Goal: Task Accomplishment & Management: Use online tool/utility

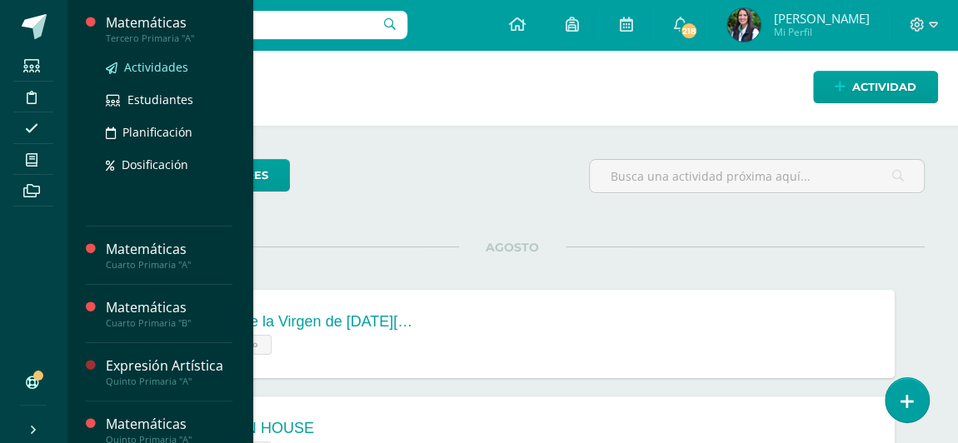
click at [147, 64] on span "Actividades" at bounding box center [156, 67] width 64 height 16
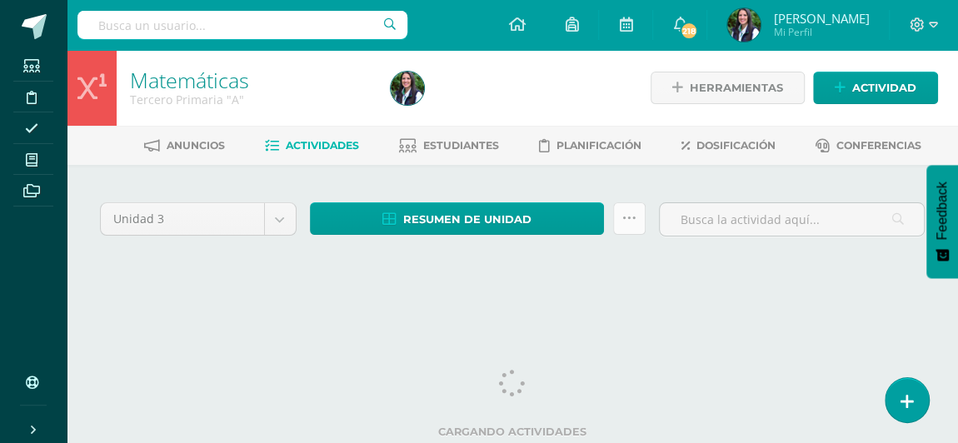
click at [624, 219] on icon at bounding box center [629, 218] width 14 height 14
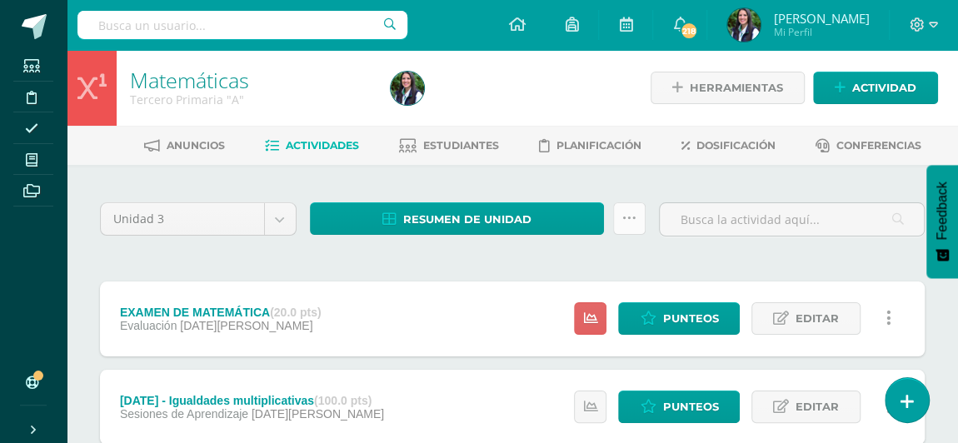
click at [626, 223] on icon at bounding box center [629, 218] width 14 height 14
click at [633, 211] on icon at bounding box center [629, 218] width 14 height 14
click at [632, 227] on link at bounding box center [629, 218] width 32 height 32
click at [634, 213] on icon at bounding box center [629, 218] width 14 height 14
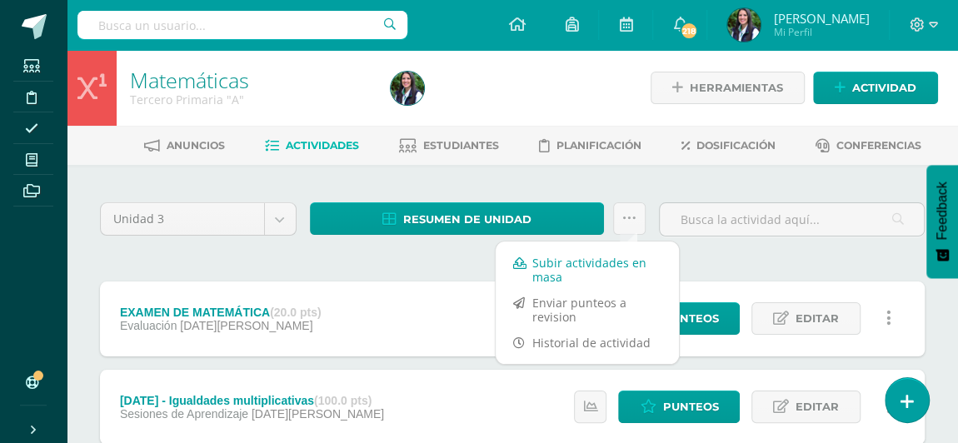
click at [600, 259] on link "Subir actividades en masa" at bounding box center [586, 270] width 183 height 40
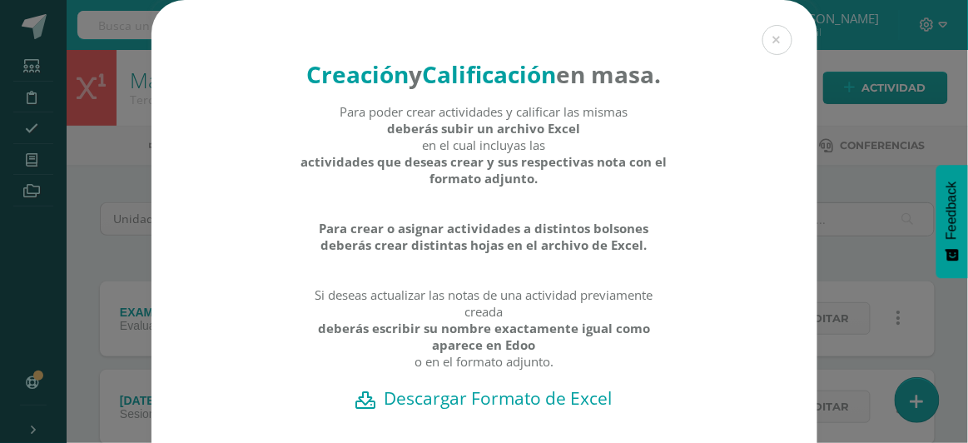
scroll to position [150, 0]
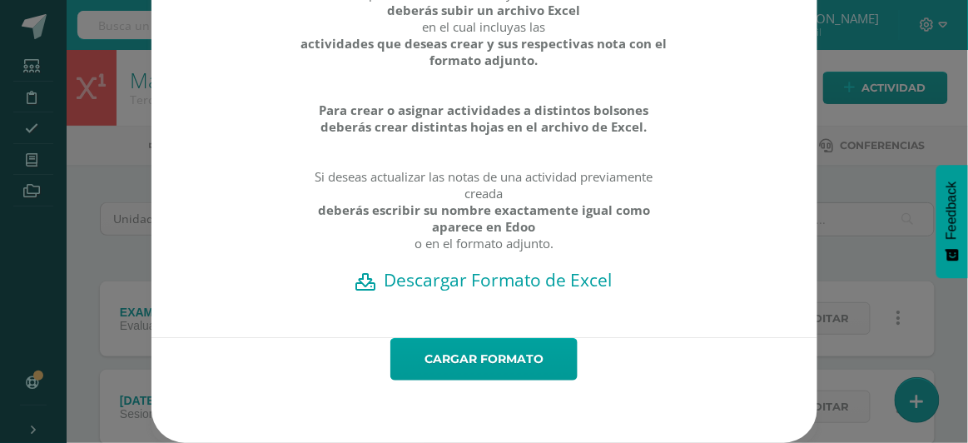
click at [551, 281] on h2 "Descargar Formato de Excel" at bounding box center [485, 279] width 608 height 23
